Goal: Navigation & Orientation: Find specific page/section

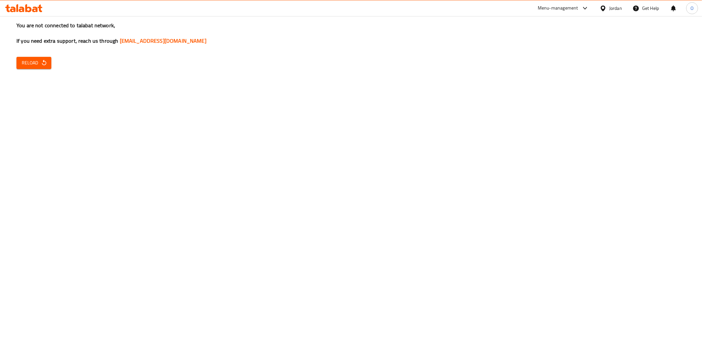
click at [47, 62] on button "Reload" at bounding box center [33, 63] width 35 height 12
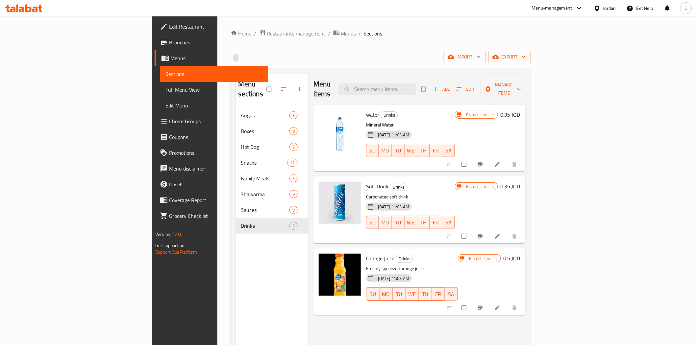
click at [603, 9] on div "Jordan" at bounding box center [609, 8] width 13 height 7
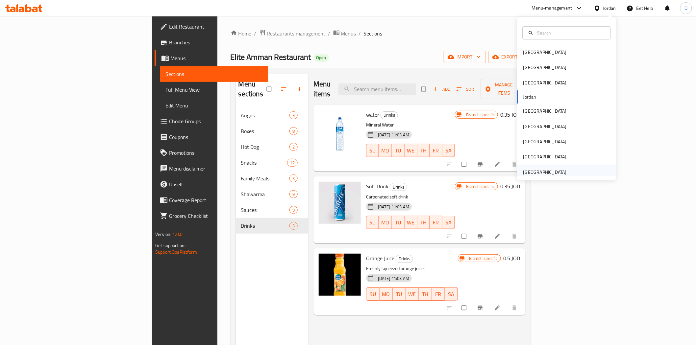
click at [533, 176] on div "United Arab Emirates" at bounding box center [544, 172] width 43 height 7
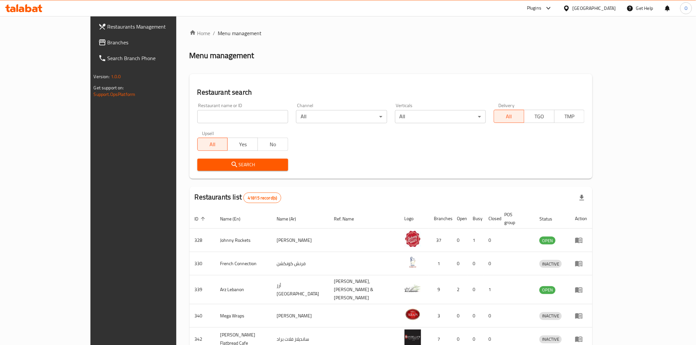
click at [108, 42] on span "Branches" at bounding box center [155, 42] width 94 height 8
